Goal: Transaction & Acquisition: Download file/media

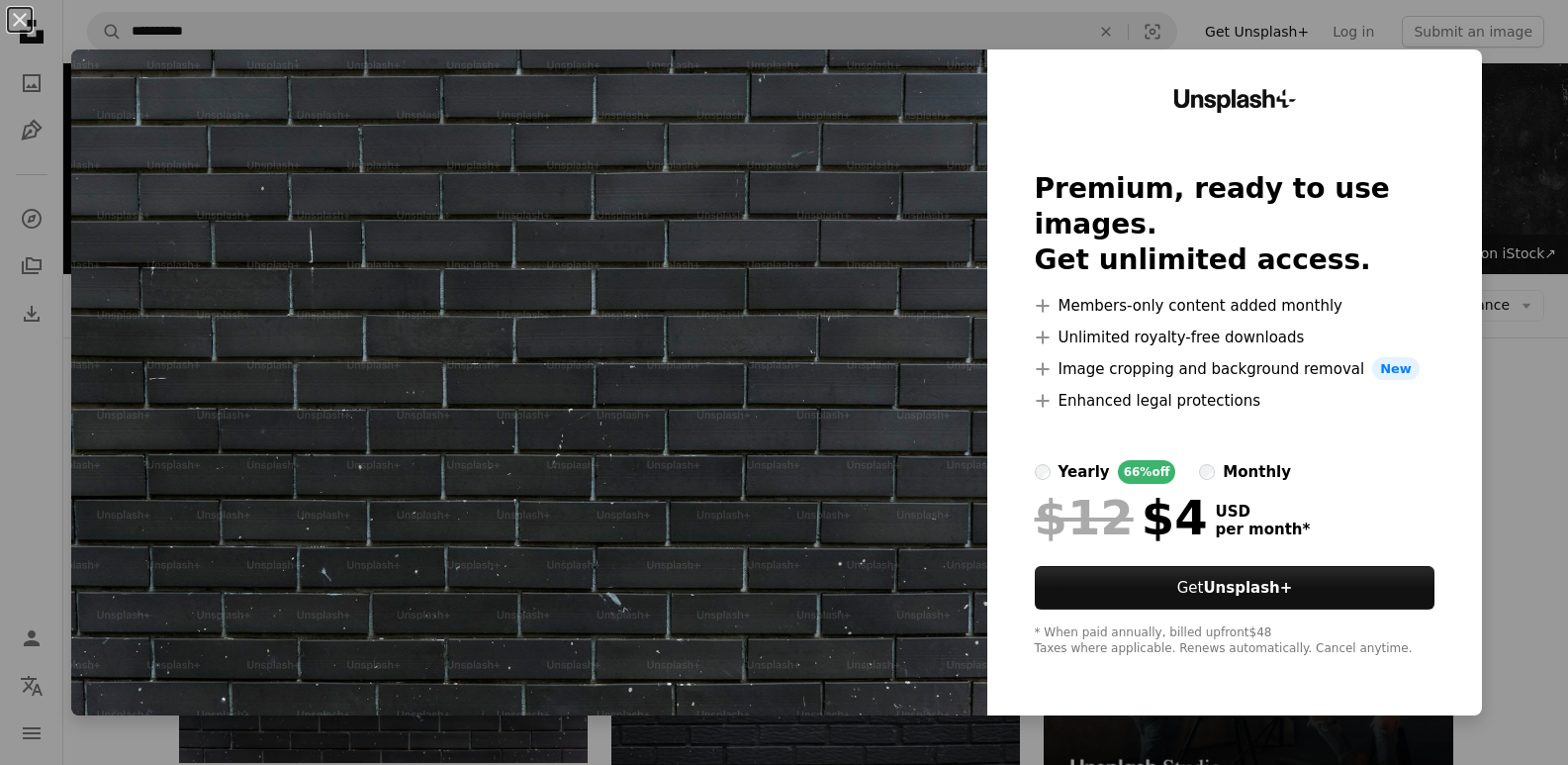
scroll to position [126, 0]
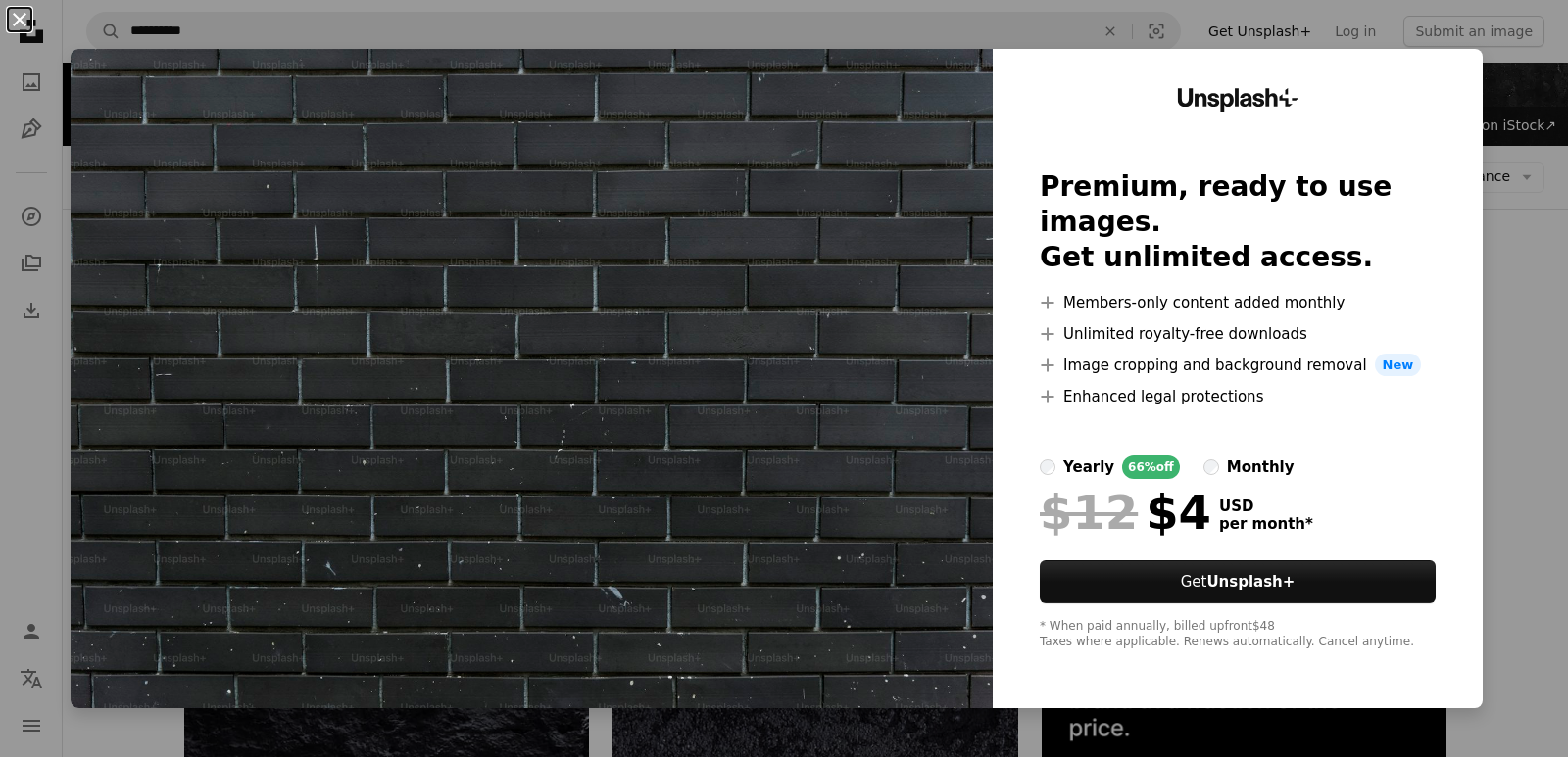
click at [21, 21] on button "An X shape" at bounding box center [20, 20] width 24 height 24
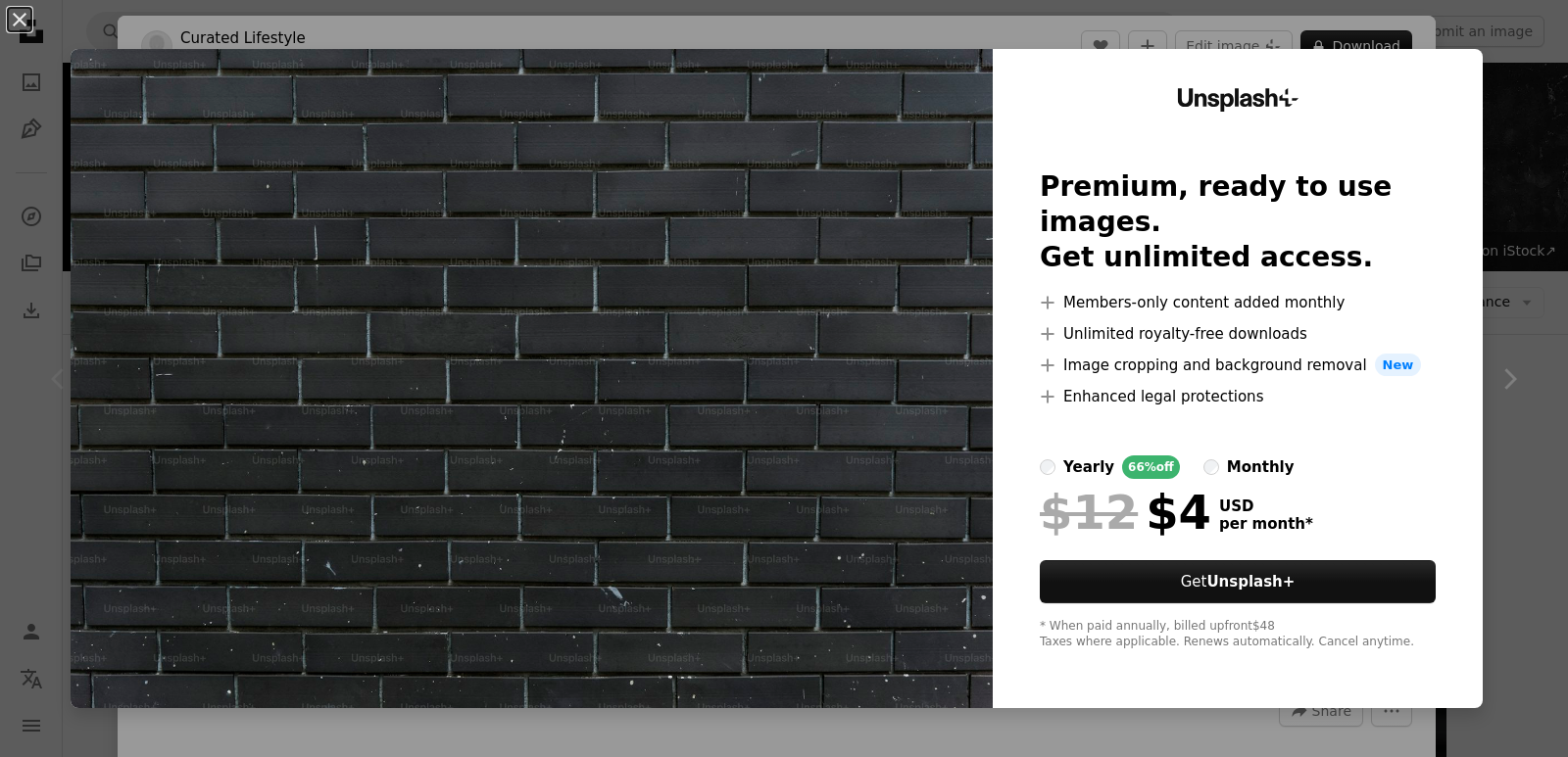
click at [771, 260] on img at bounding box center [532, 379] width 922 height 660
